Goal: Understand process/instructions: Learn about a topic

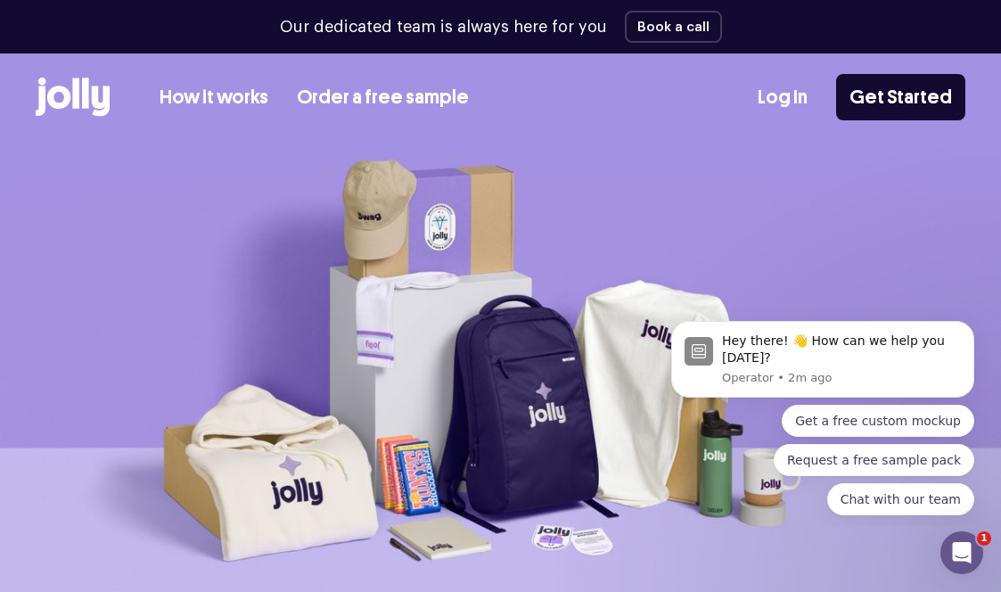
click at [175, 95] on link "How it works" at bounding box center [213, 97] width 109 height 29
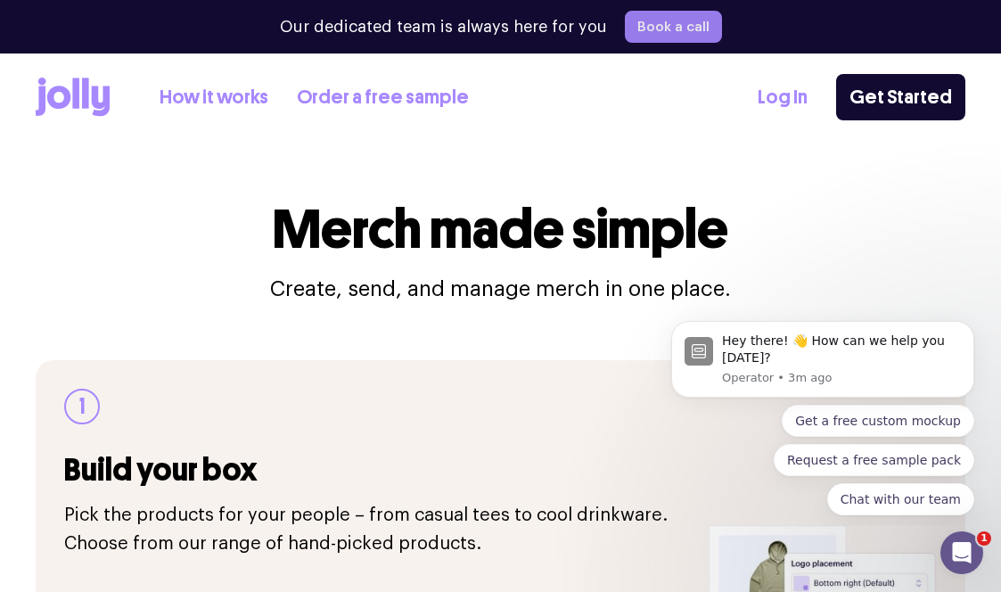
click at [665, 30] on button "Book a call" at bounding box center [673, 27] width 97 height 32
